Goal: Information Seeking & Learning: Learn about a topic

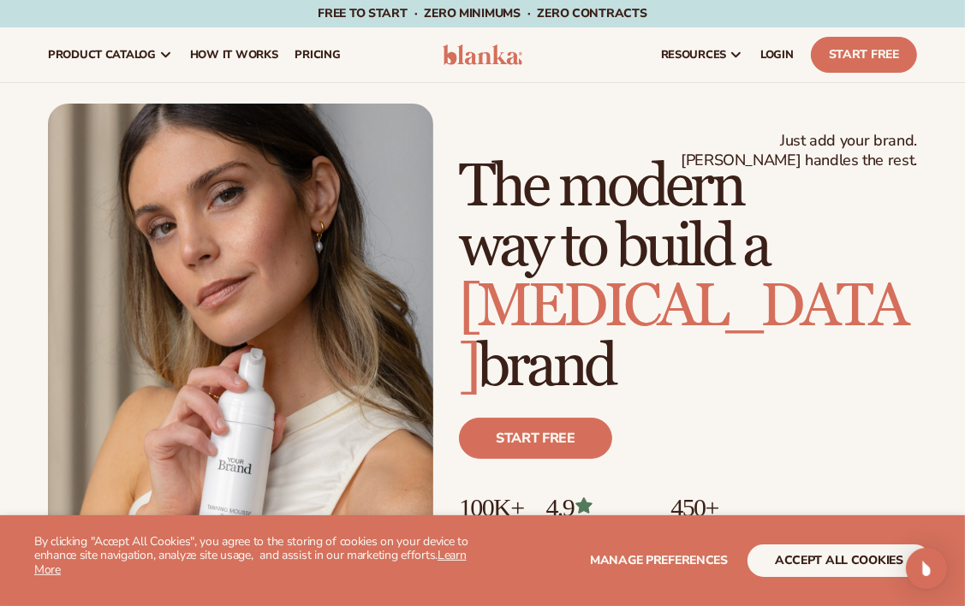
click at [892, 268] on h1 "The modern way to build a [MEDICAL_DATA] brand" at bounding box center [688, 278] width 458 height 240
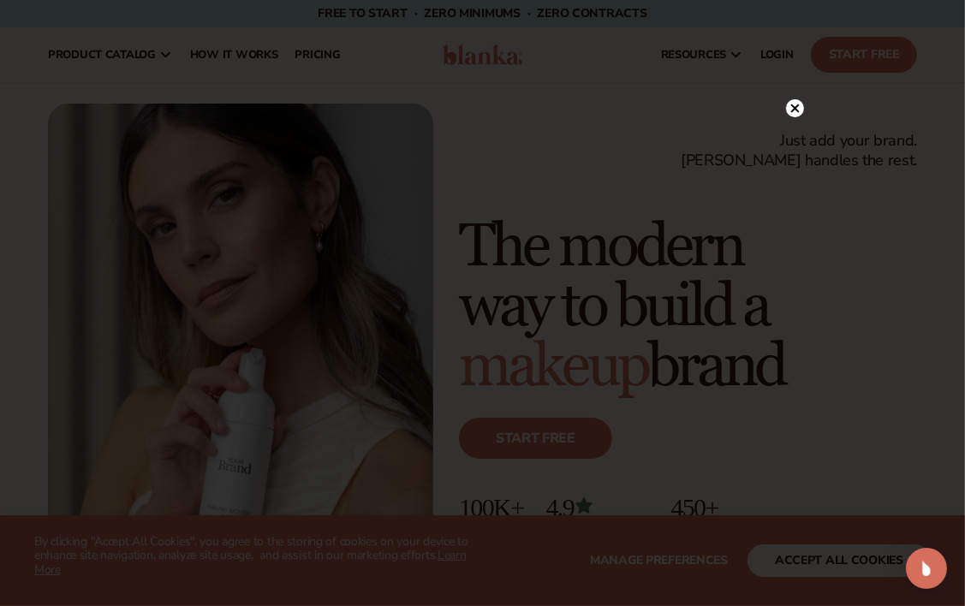
click at [793, 98] on div at bounding box center [795, 107] width 18 height 30
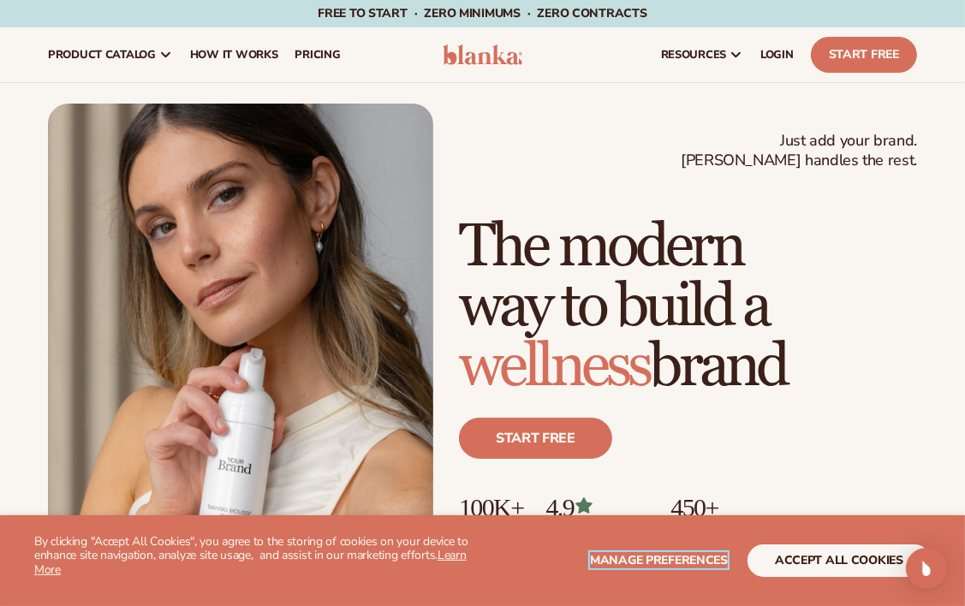
click at [692, 554] on span "Manage preferences" at bounding box center [659, 560] width 138 height 16
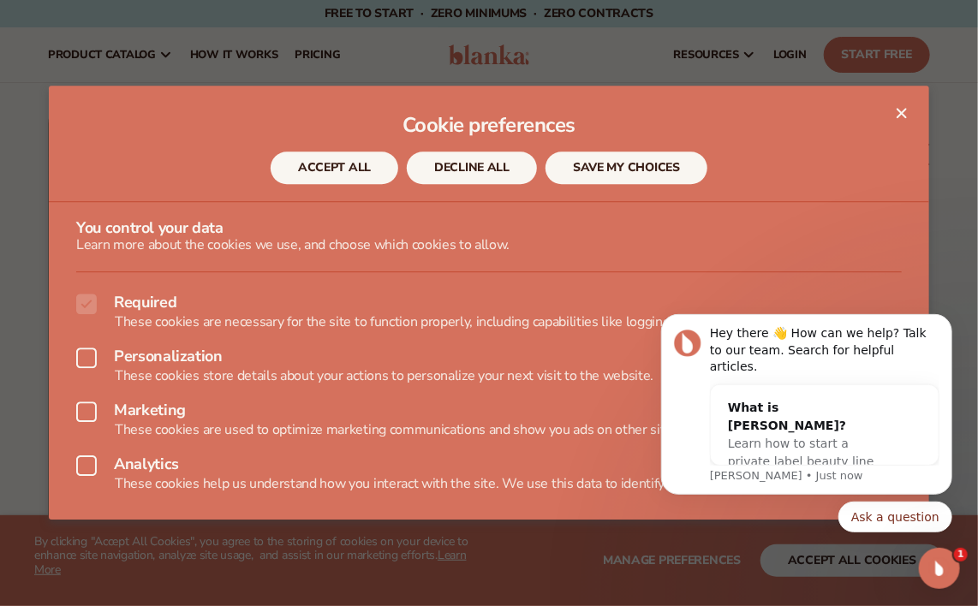
click at [900, 110] on icon "Close dialog" at bounding box center [901, 113] width 10 height 10
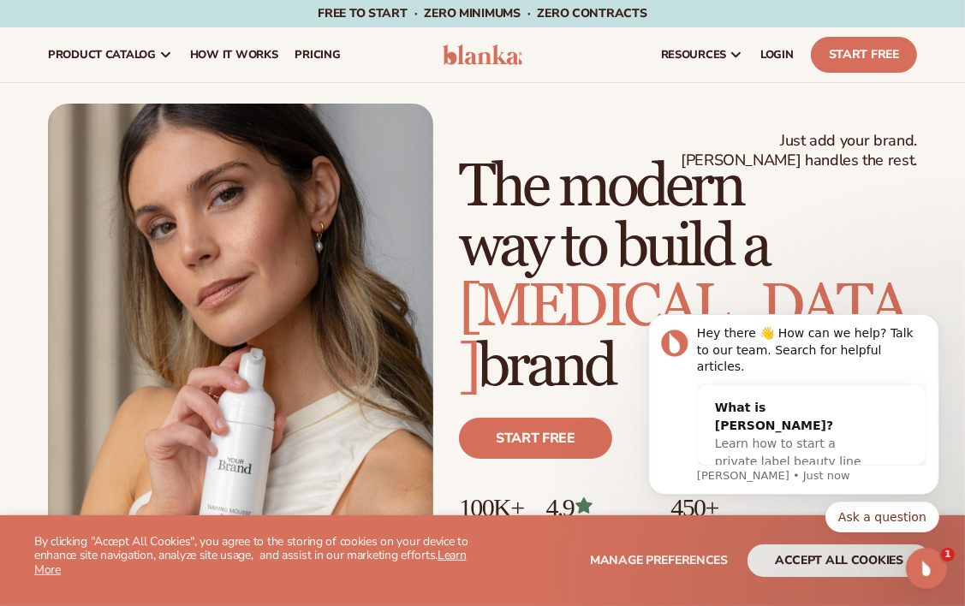
click html "Hey there 👋 How can we help? Talk to our team. Search for helpful articles. Wha…"
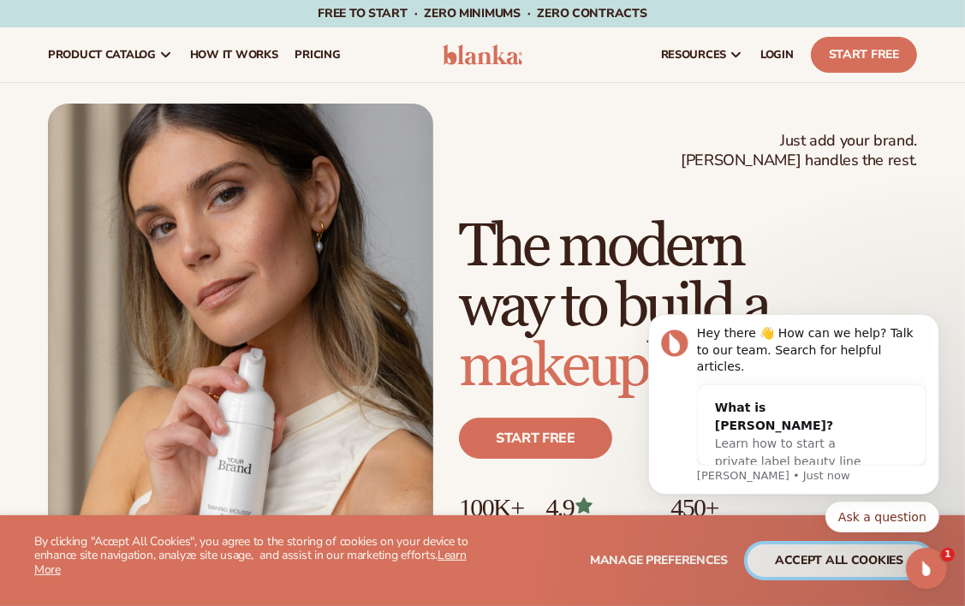
click at [834, 560] on button "accept all cookies" at bounding box center [838, 560] width 183 height 33
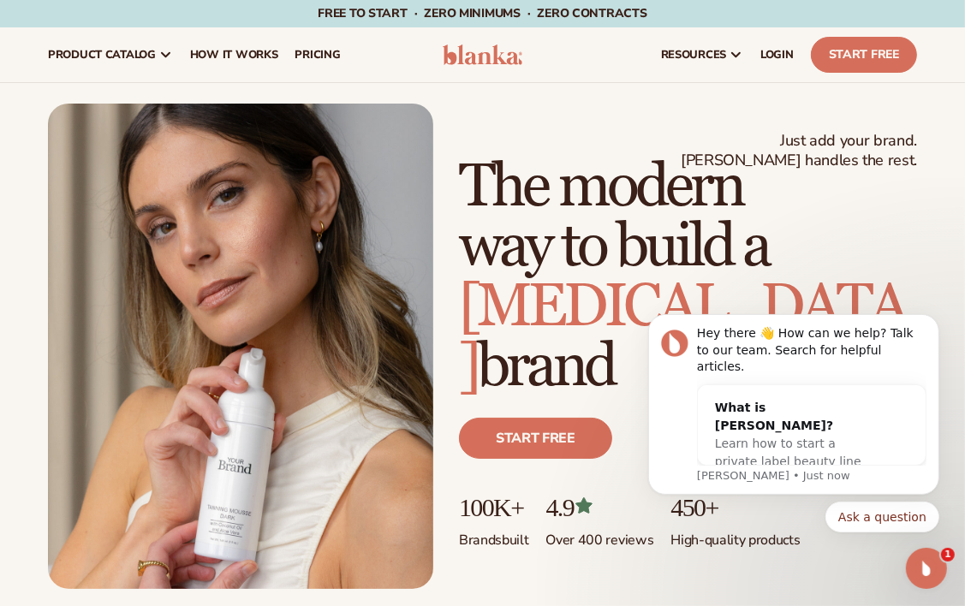
click at [870, 223] on h1 "The modern way to build a skin care brand" at bounding box center [688, 278] width 458 height 240
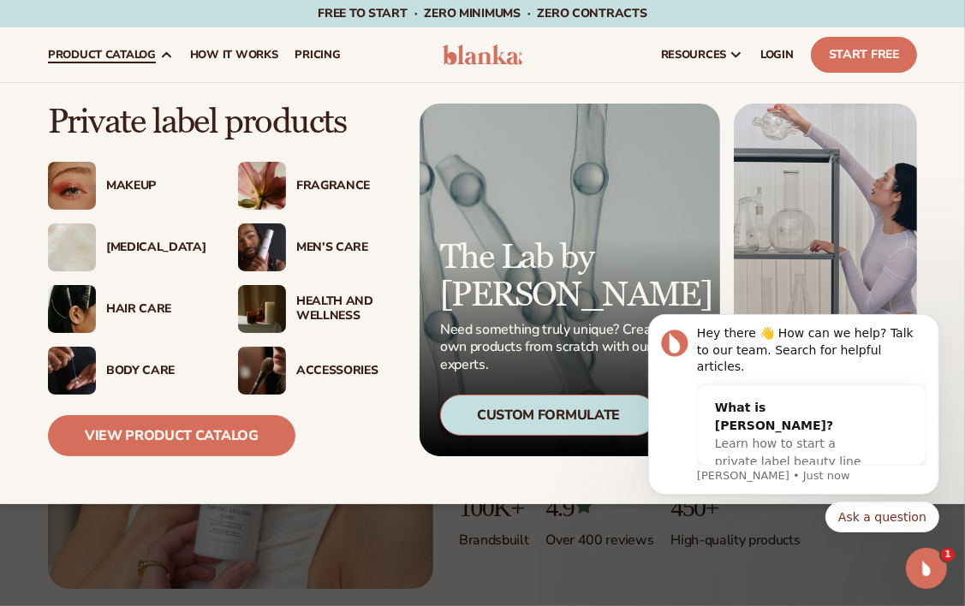
click at [136, 365] on div "Body Care" at bounding box center [155, 371] width 98 height 15
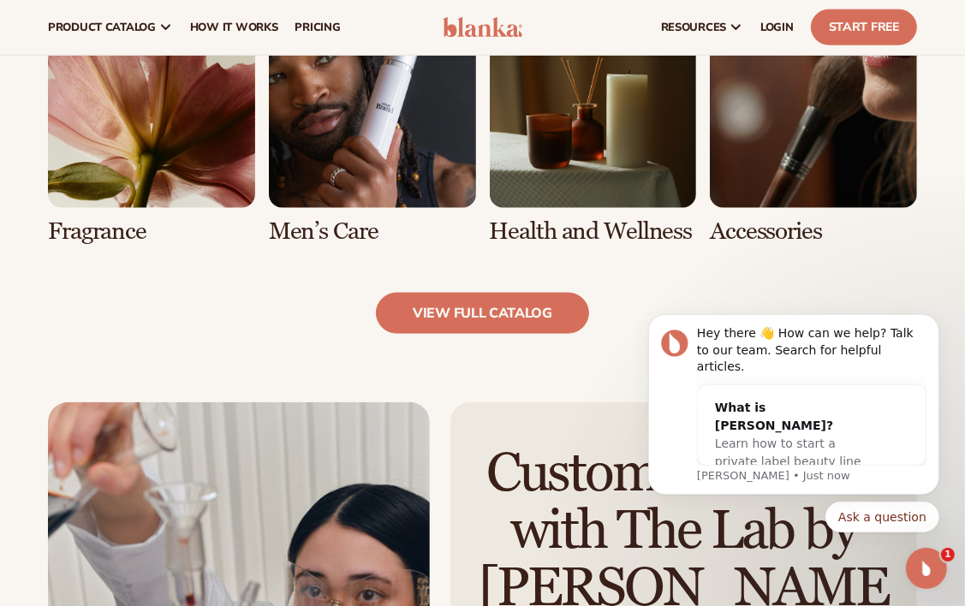
scroll to position [1510, 0]
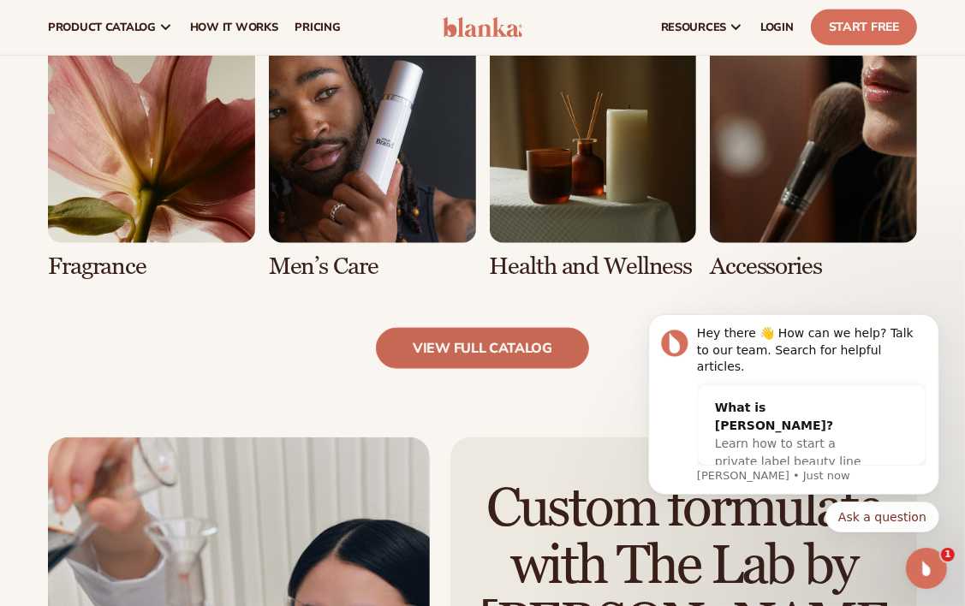
click at [455, 339] on link "view full catalog" at bounding box center [482, 348] width 213 height 41
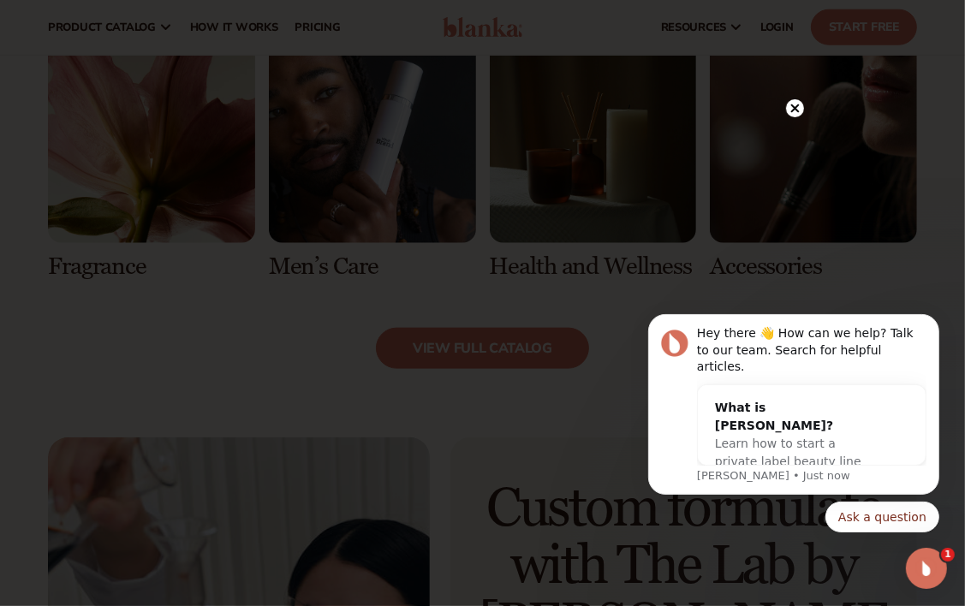
click at [788, 101] on circle at bounding box center [795, 108] width 18 height 18
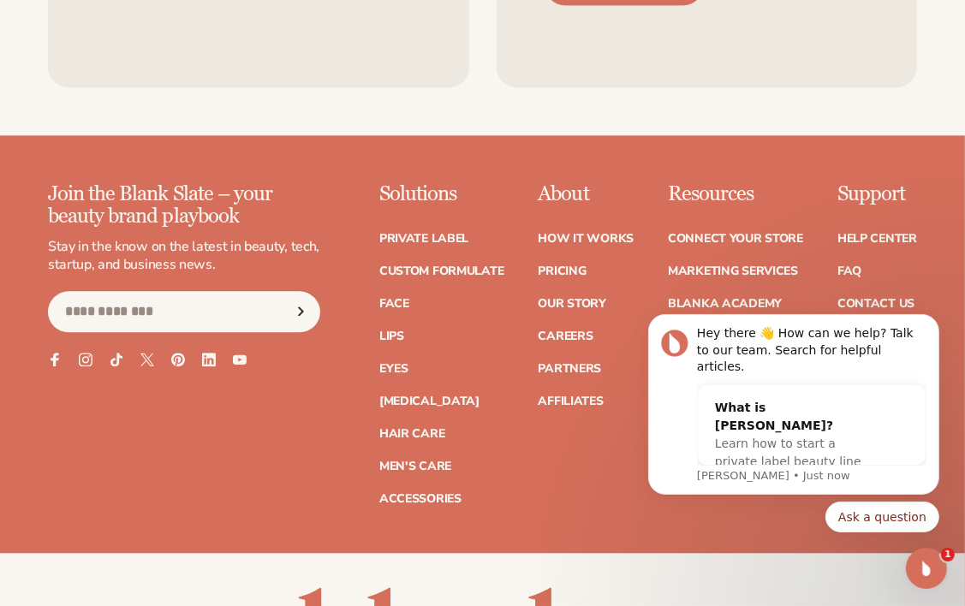
scroll to position [2870, 0]
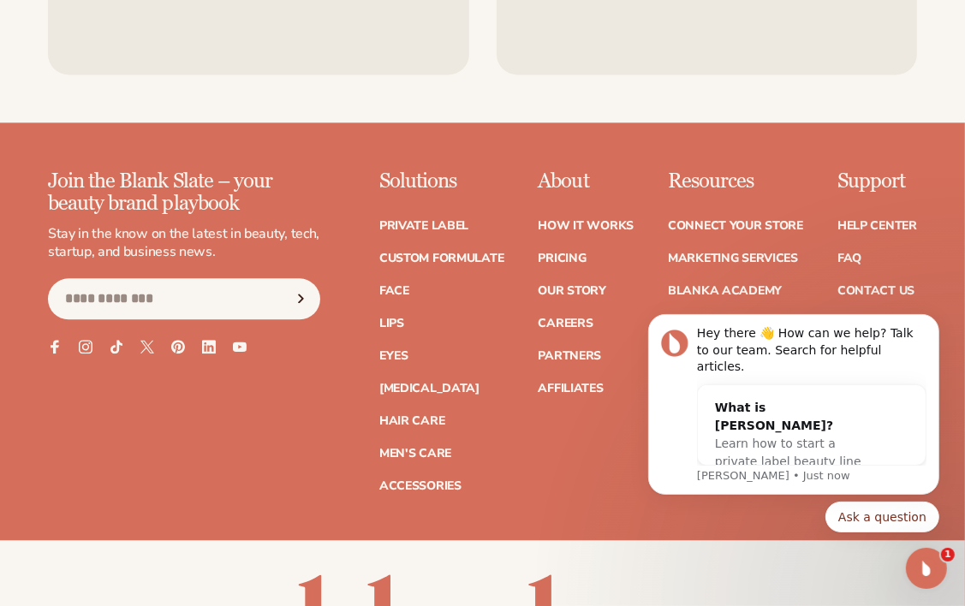
drag, startPoint x: 972, startPoint y: 265, endPoint x: 277, endPoint y: 202, distance: 698.8
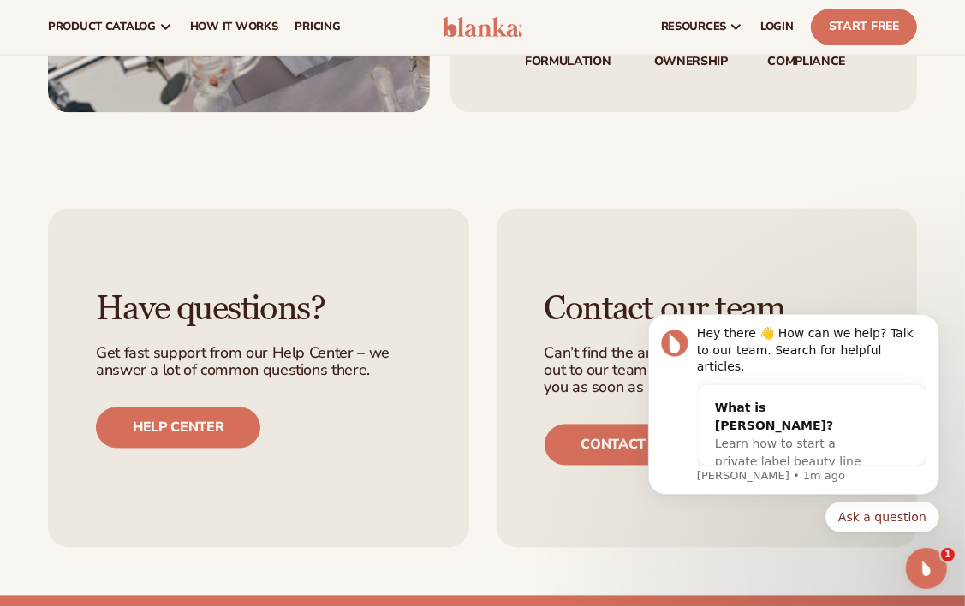
scroll to position [2370, 0]
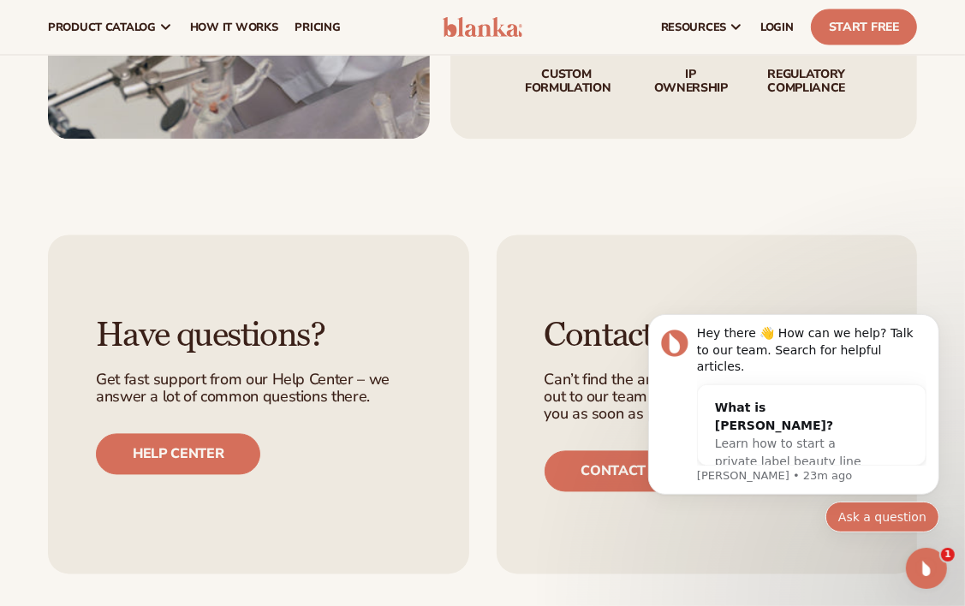
click at [883, 530] on button "Ask a question" at bounding box center [881, 516] width 114 height 31
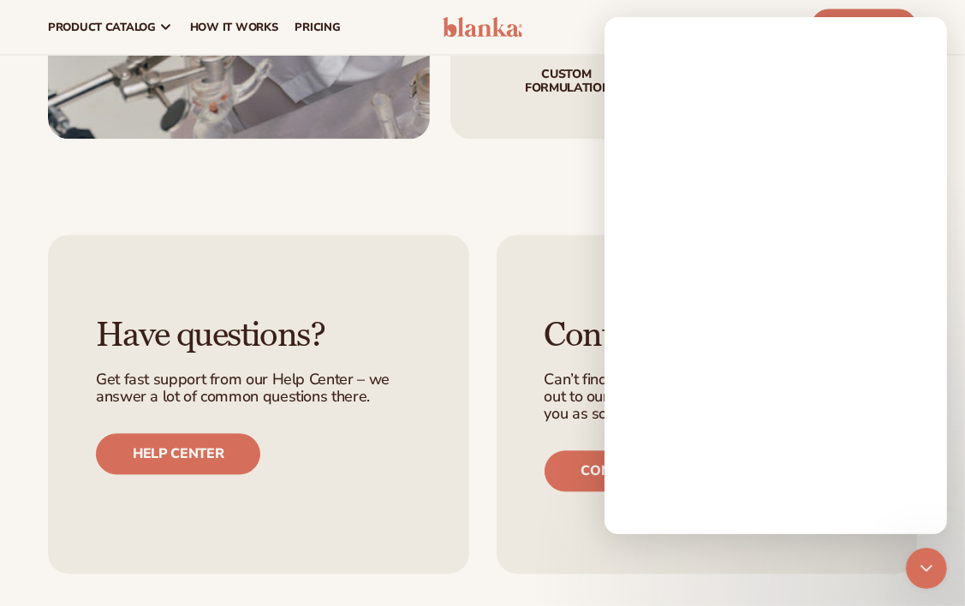
scroll to position [0, 0]
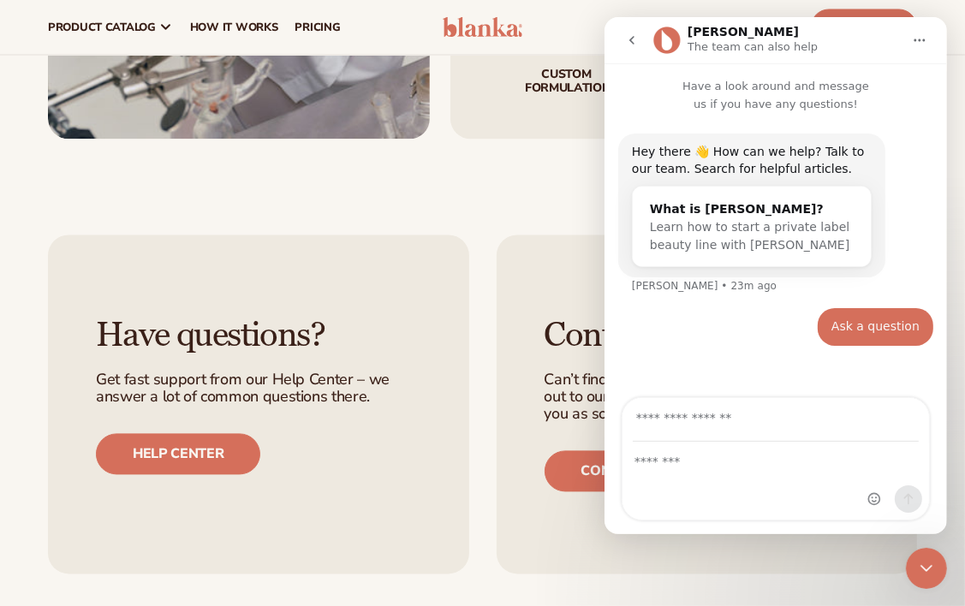
click at [890, 531] on div "Intercom messenger" at bounding box center [775, 465] width 342 height 137
